Goal: Obtain resource: Download file/media

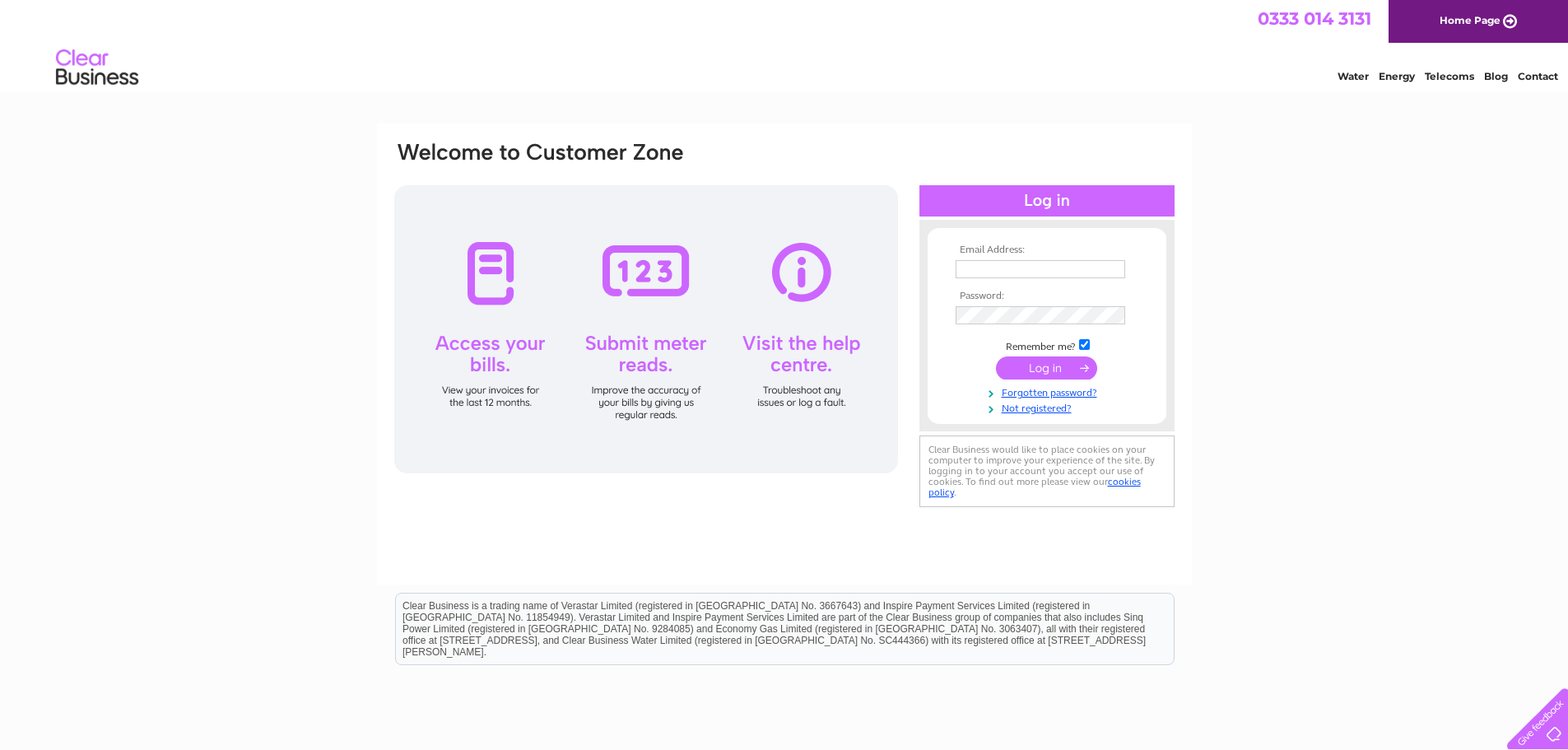
click at [967, 272] on input "text" at bounding box center [1040, 269] width 170 height 18
type input "gandhiexeter@gmail.com"
click at [995, 358] on input "submit" at bounding box center [1046, 369] width 102 height 23
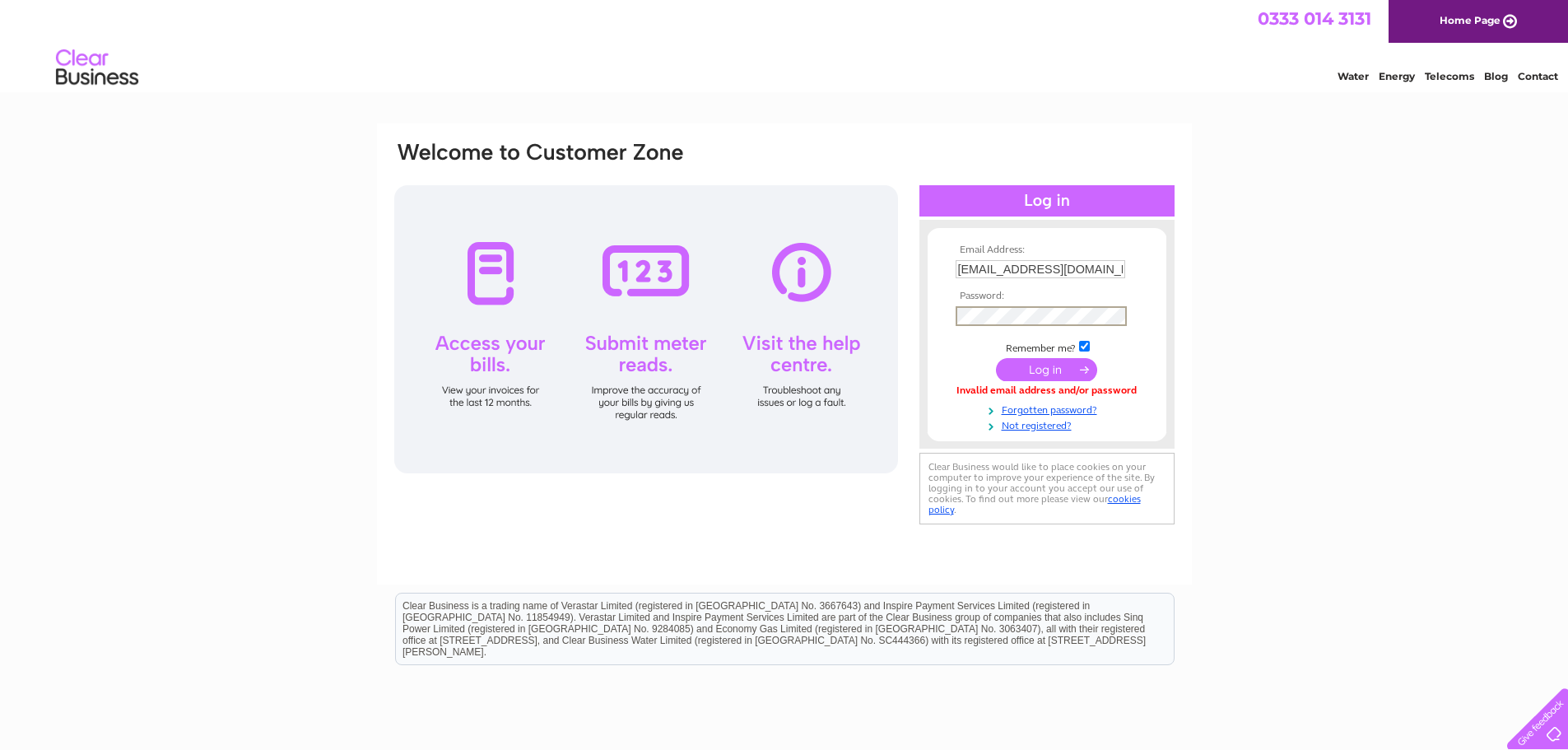
click at [995, 358] on input "submit" at bounding box center [1046, 369] width 102 height 23
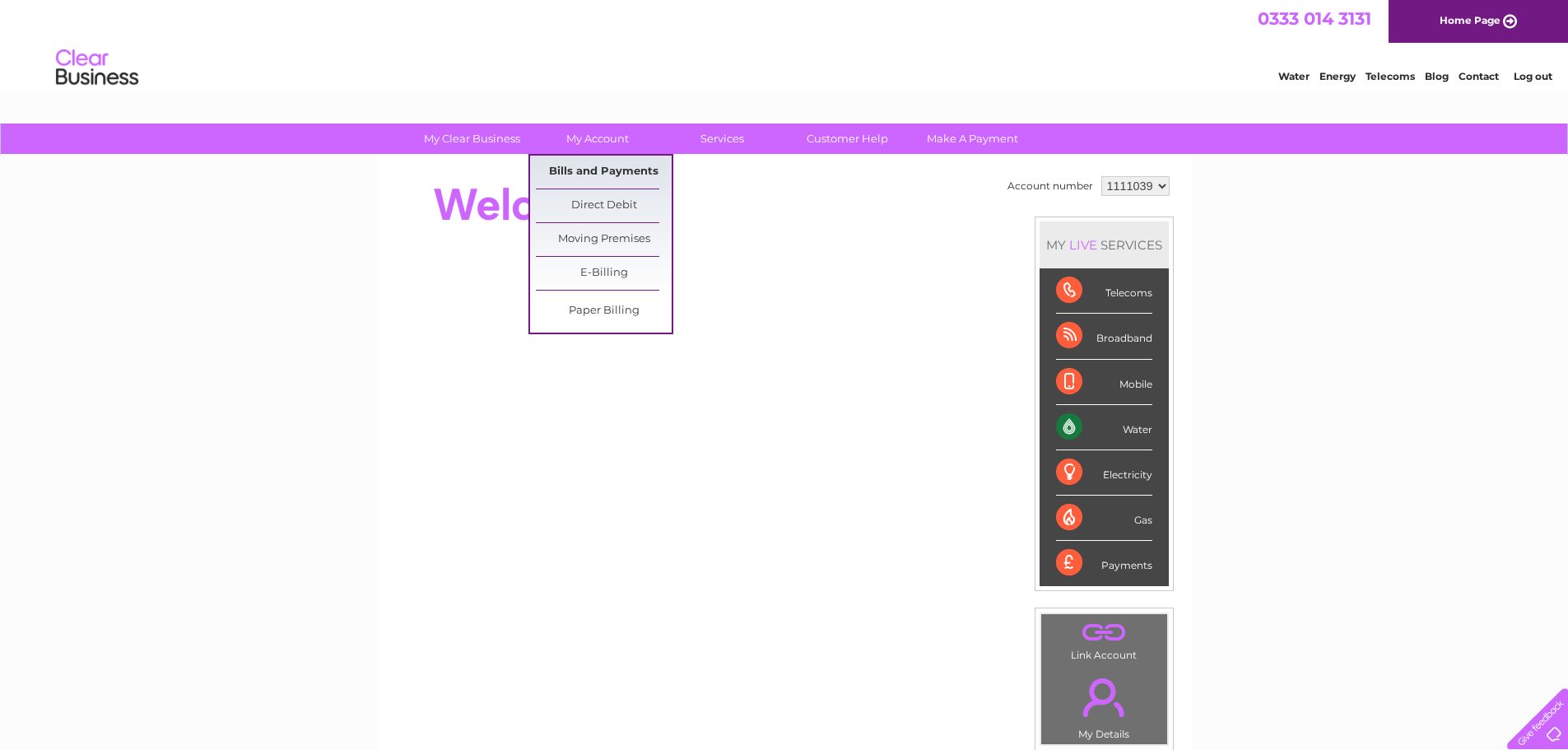
click at [618, 172] on link "Bills and Payments" at bounding box center [604, 172] width 136 height 33
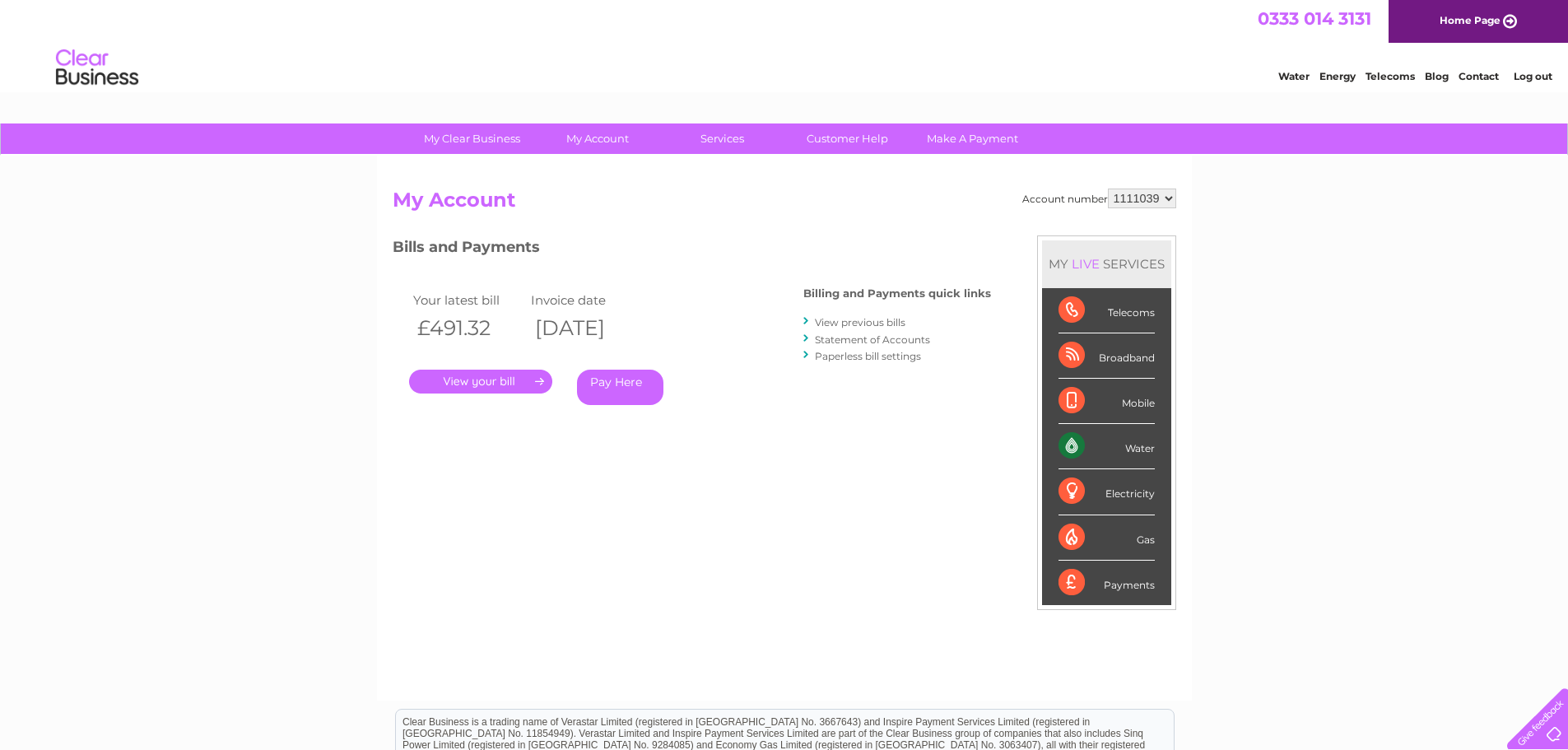
click at [862, 324] on link "View previous bills" at bounding box center [860, 322] width 90 height 12
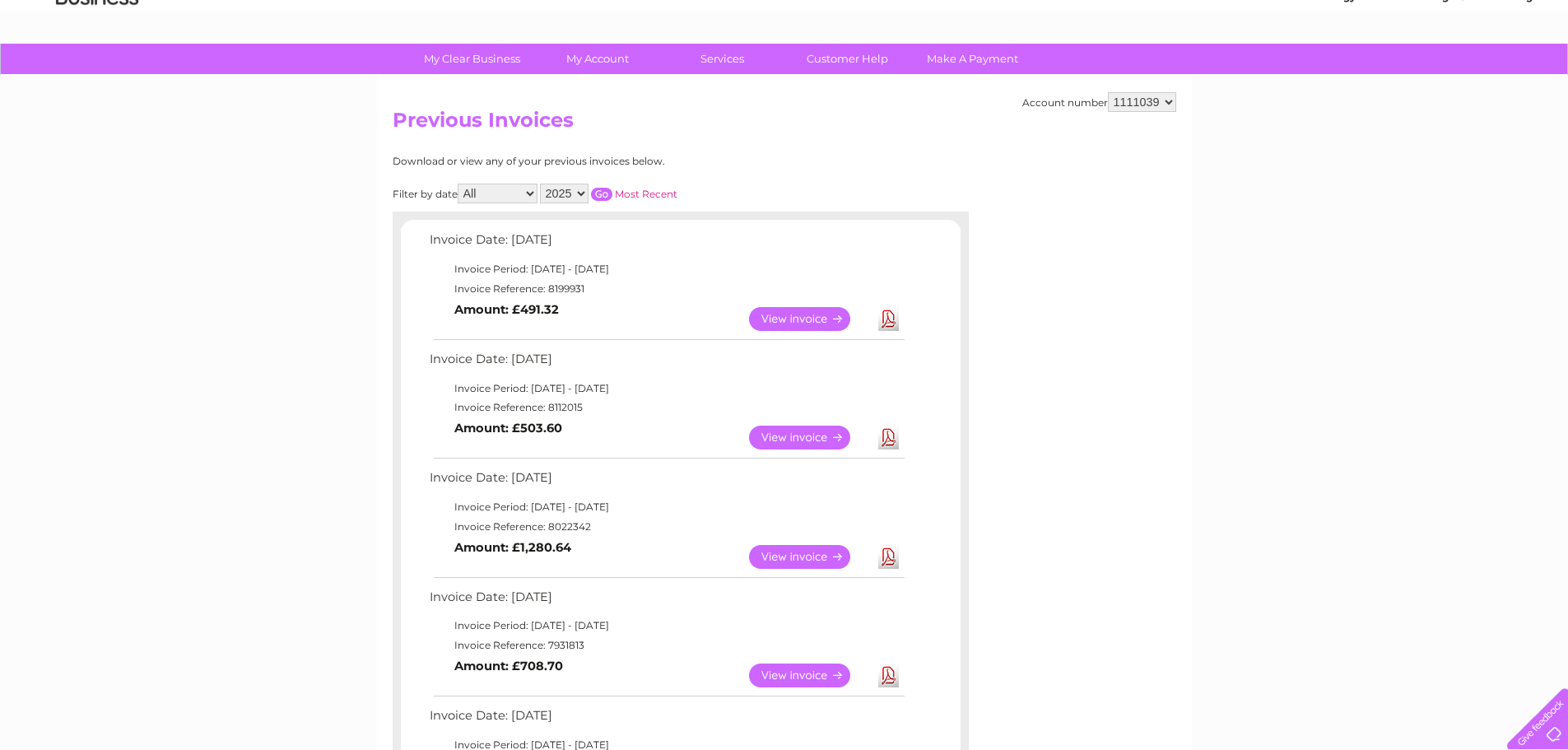
scroll to position [82, 0]
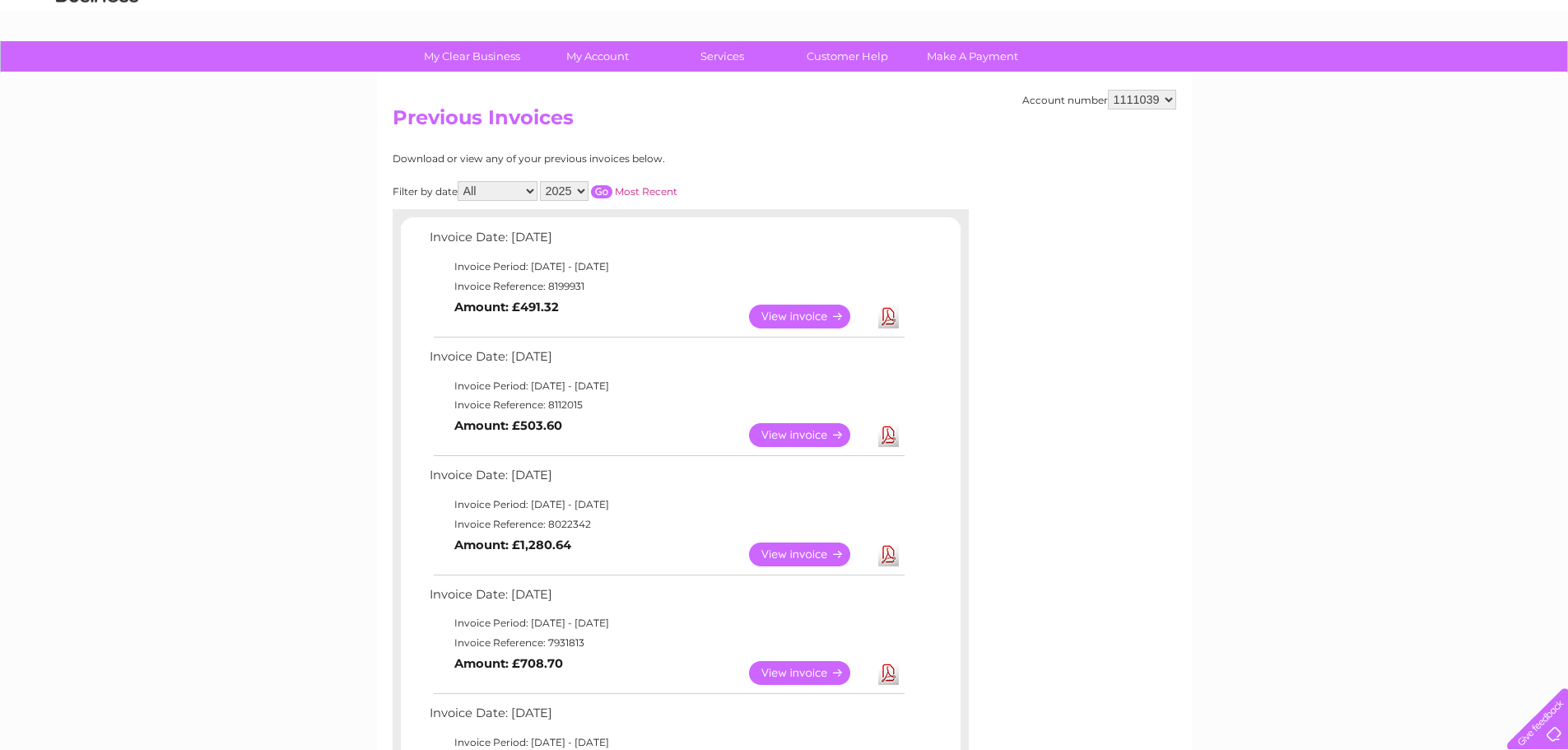
click at [802, 569] on td "View" at bounding box center [809, 553] width 129 height 32
click at [803, 554] on link "View" at bounding box center [809, 554] width 121 height 24
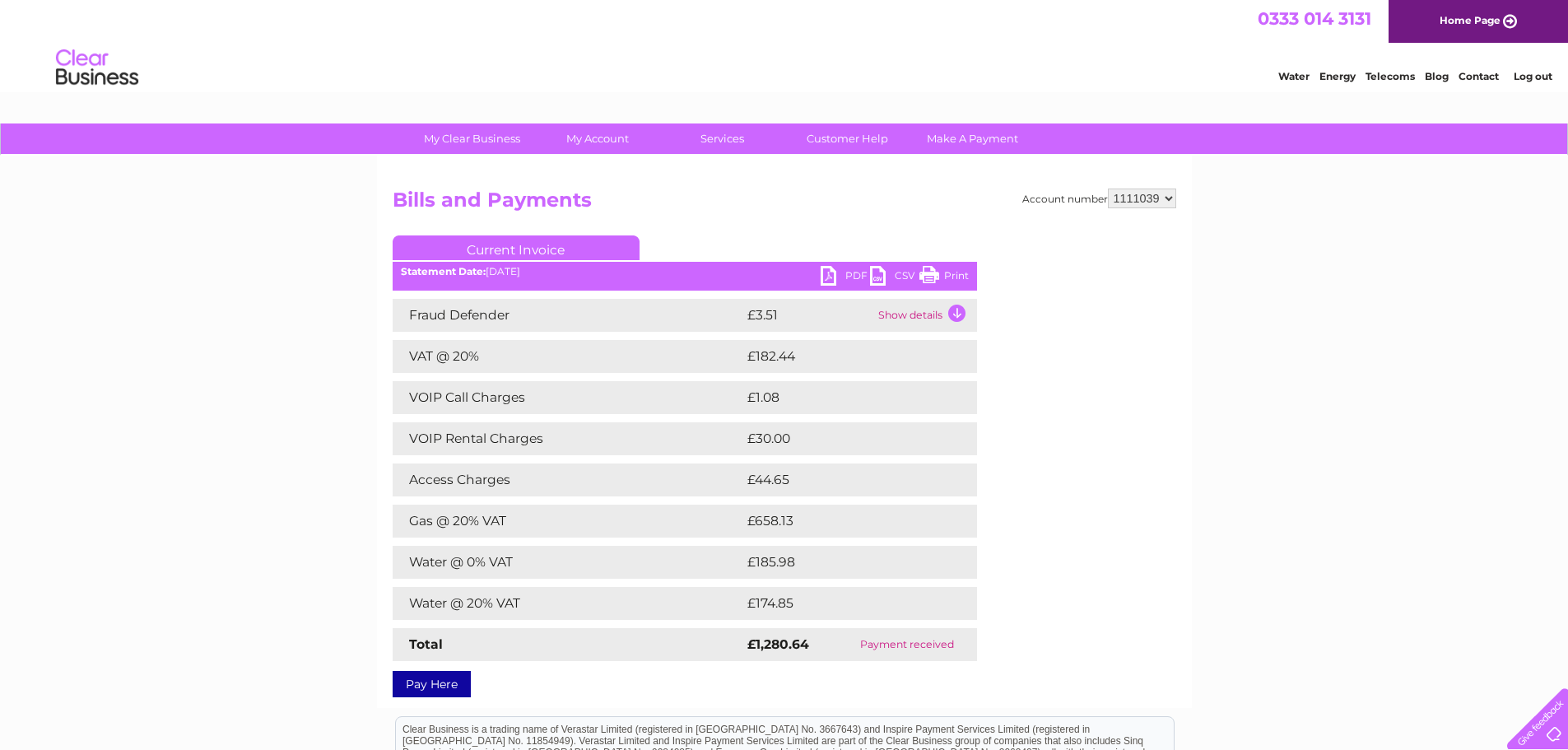
click at [852, 270] on link "PDF" at bounding box center [845, 277] width 49 height 24
click at [998, 374] on div "Account number 1111039 Bills and Payments Current Invoice PDF CSV Print" at bounding box center [784, 440] width 784 height 503
click at [116, 365] on div "My Clear Business Login Details My Details My Preferences Link Account My Accou…" at bounding box center [784, 556] width 1568 height 866
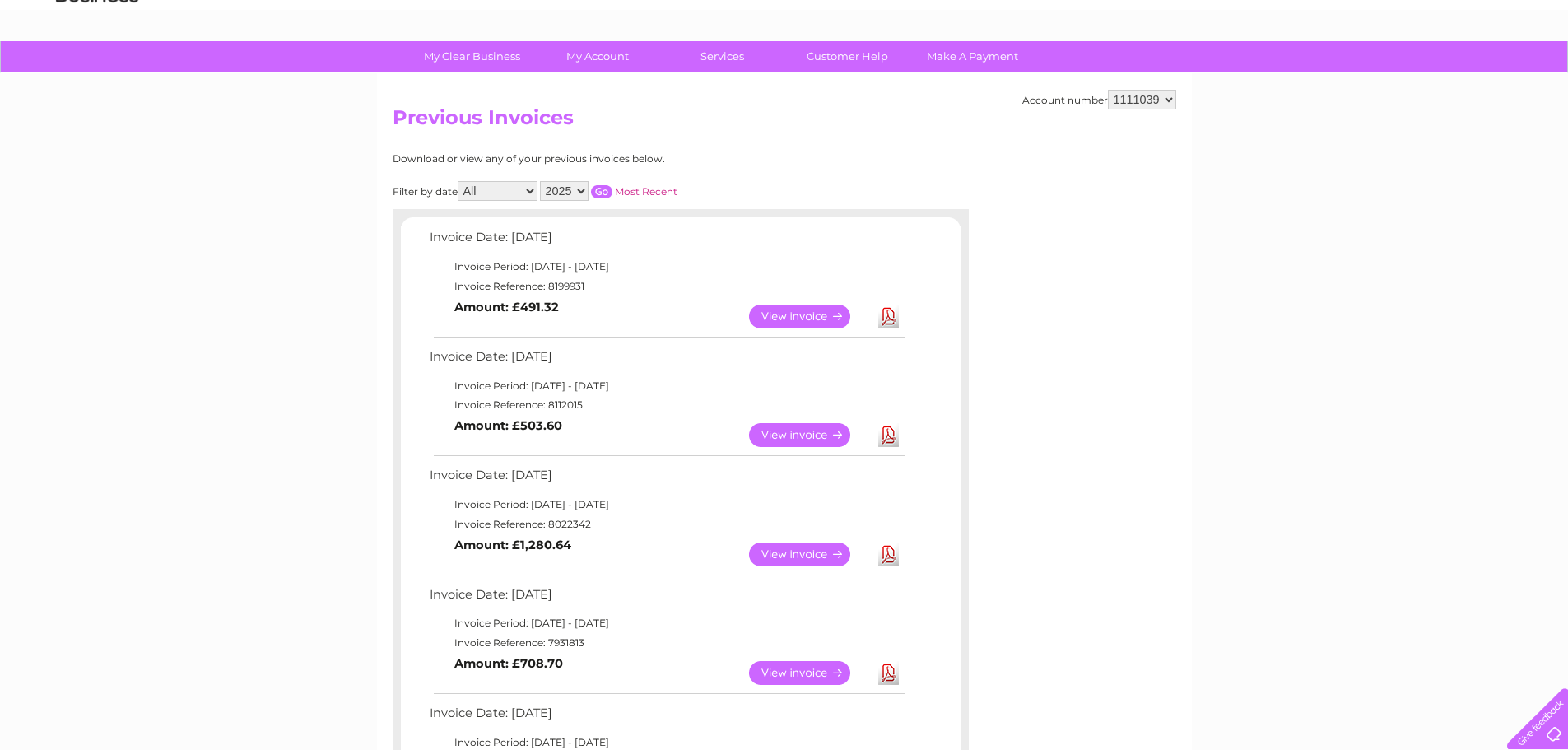
click at [790, 429] on link "View" at bounding box center [809, 434] width 121 height 24
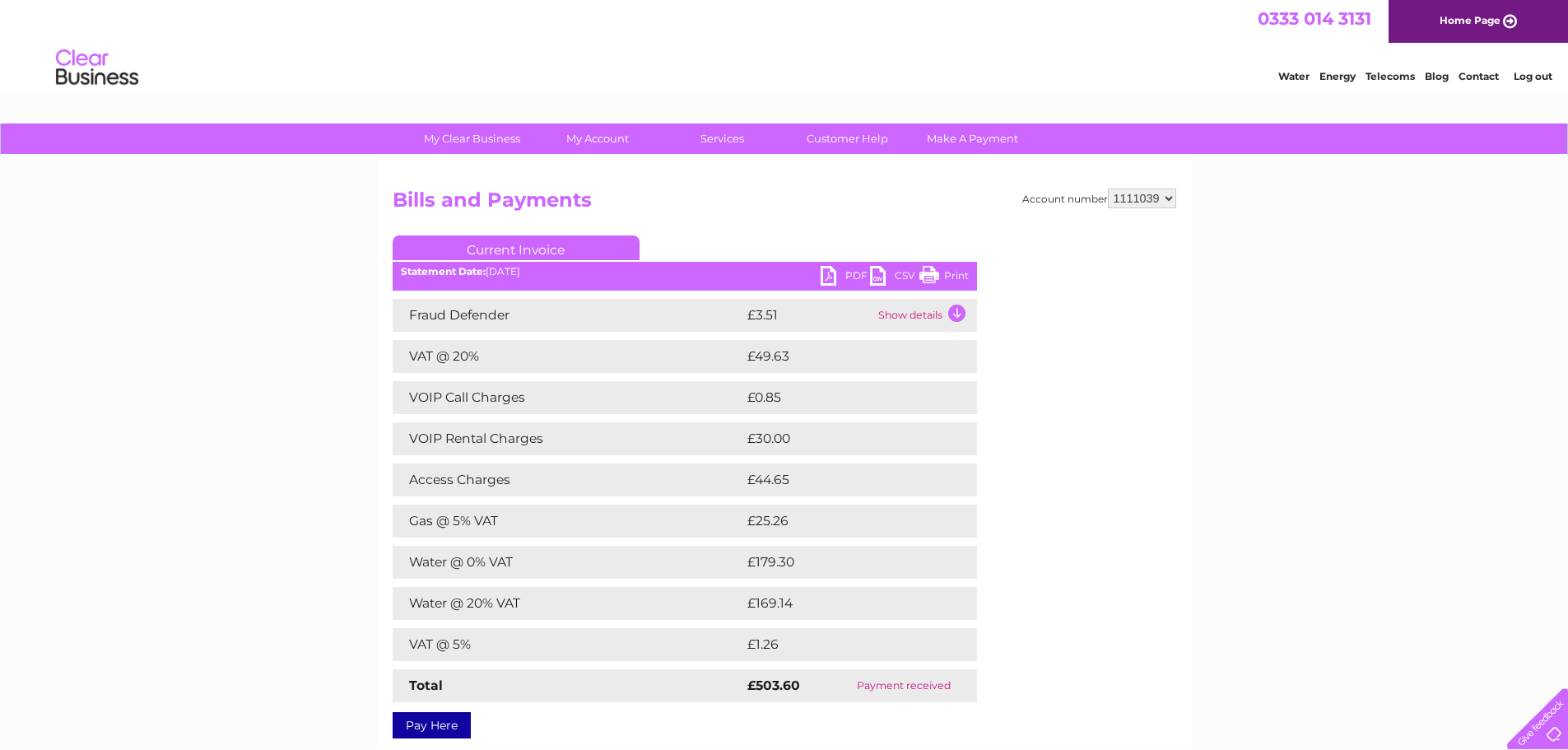
click at [855, 273] on link "PDF" at bounding box center [845, 277] width 49 height 24
click at [213, 738] on div "My Clear Business Login Details My Details My Preferences Link Account My Accou…" at bounding box center [784, 577] width 1568 height 907
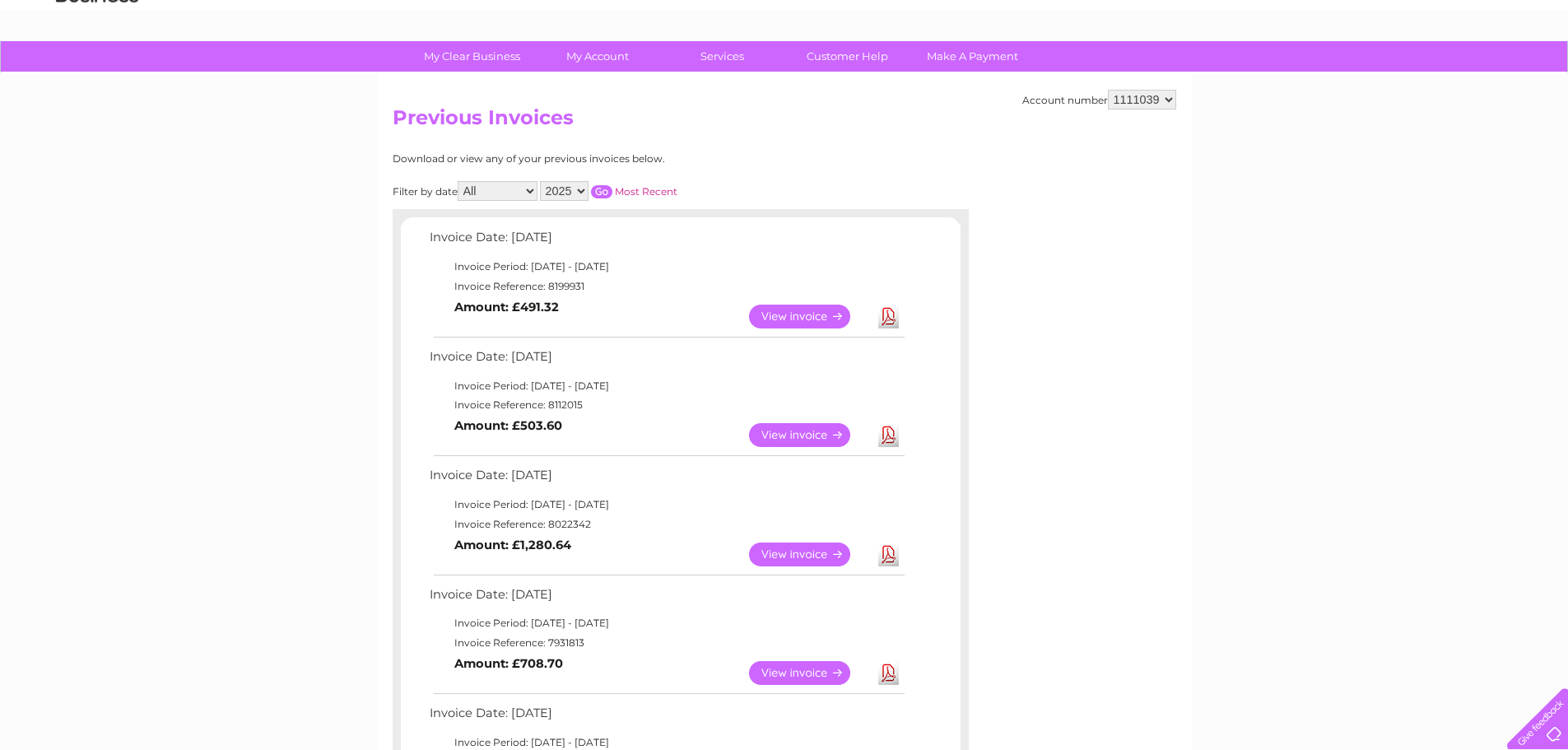
click at [809, 315] on link "View" at bounding box center [809, 316] width 121 height 24
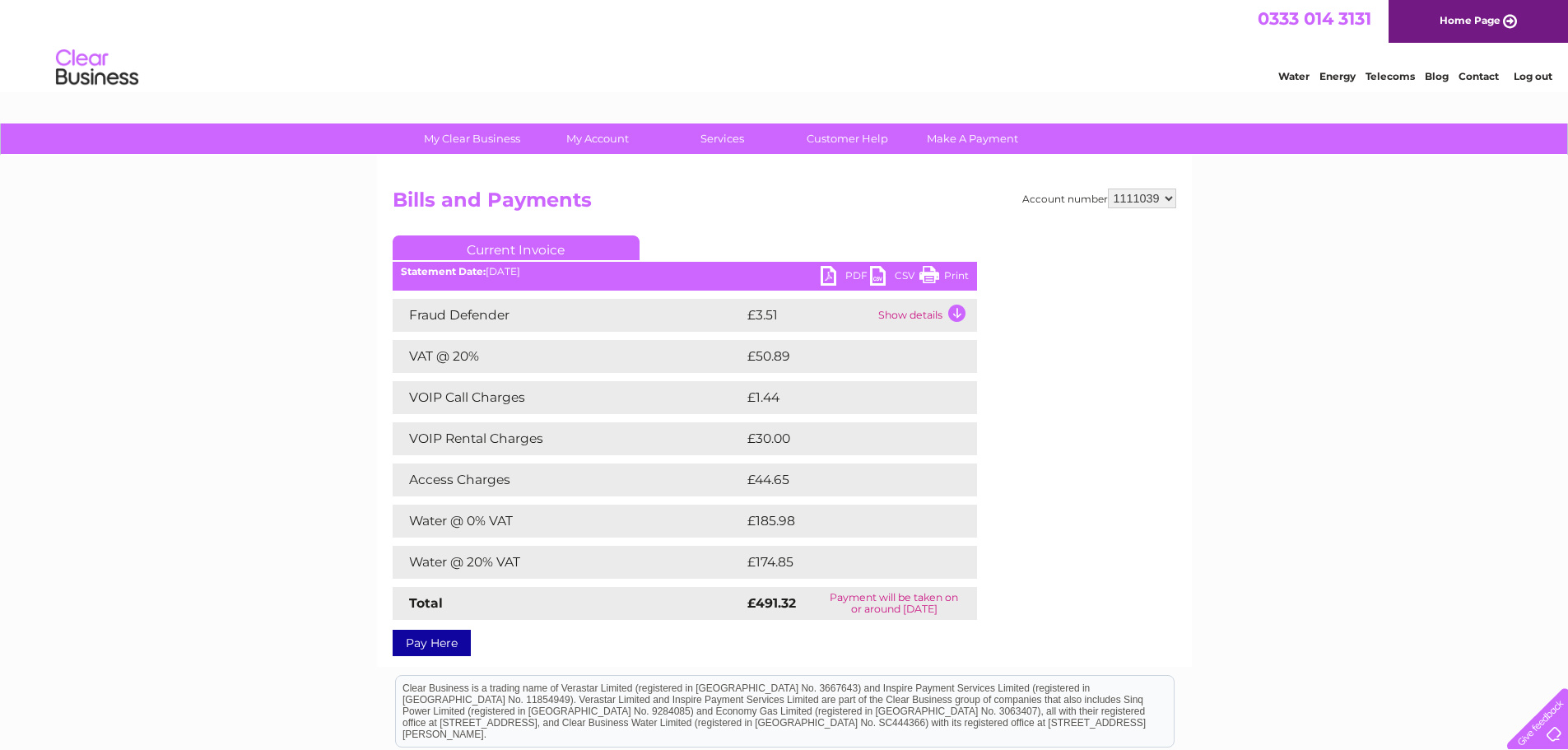
click at [848, 267] on link "PDF" at bounding box center [845, 277] width 49 height 24
